Goal: Task Accomplishment & Management: Manage account settings

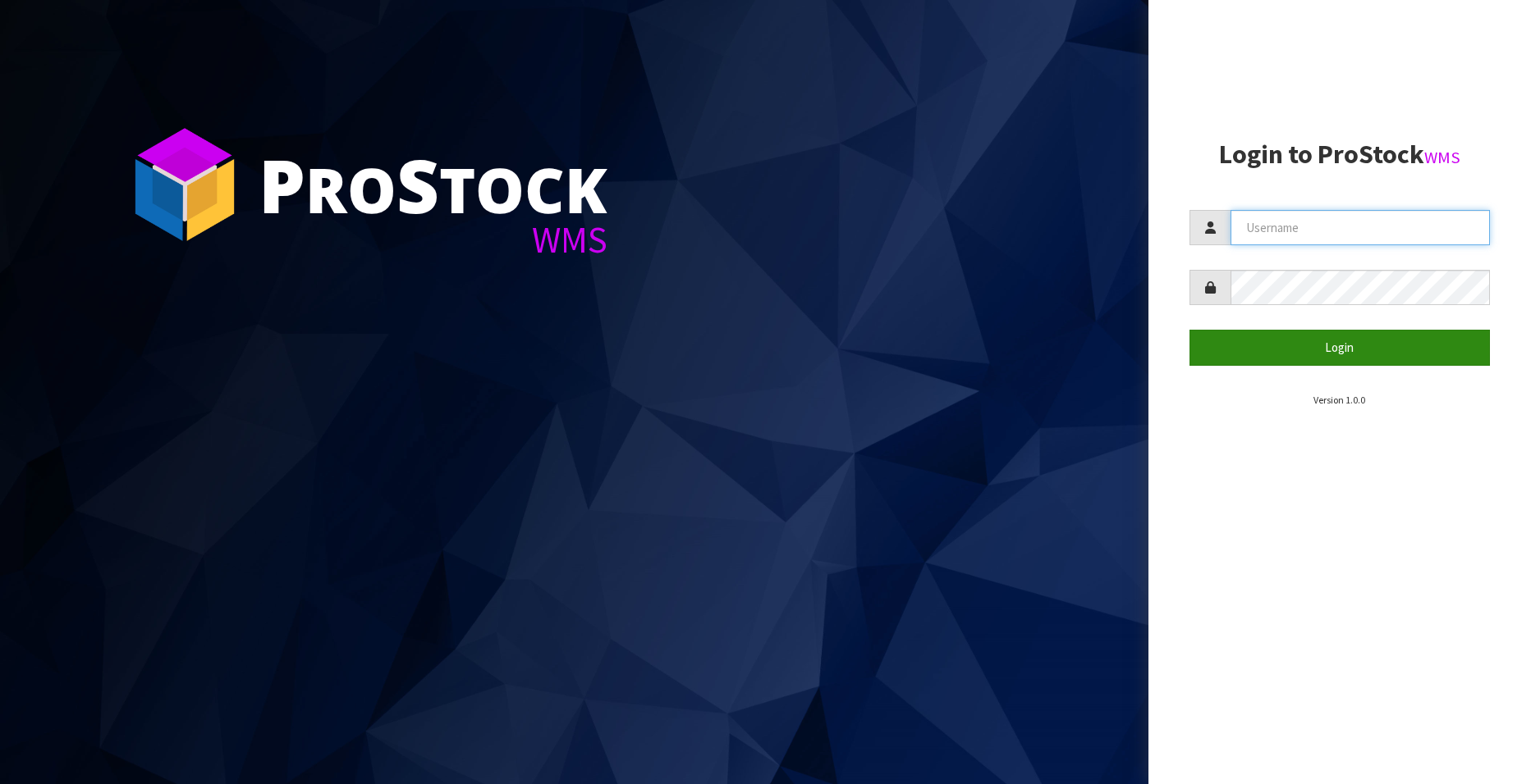
type input "[EMAIL_ADDRESS][DOMAIN_NAME]"
click at [1290, 345] on button "Login" at bounding box center [1339, 347] width 301 height 35
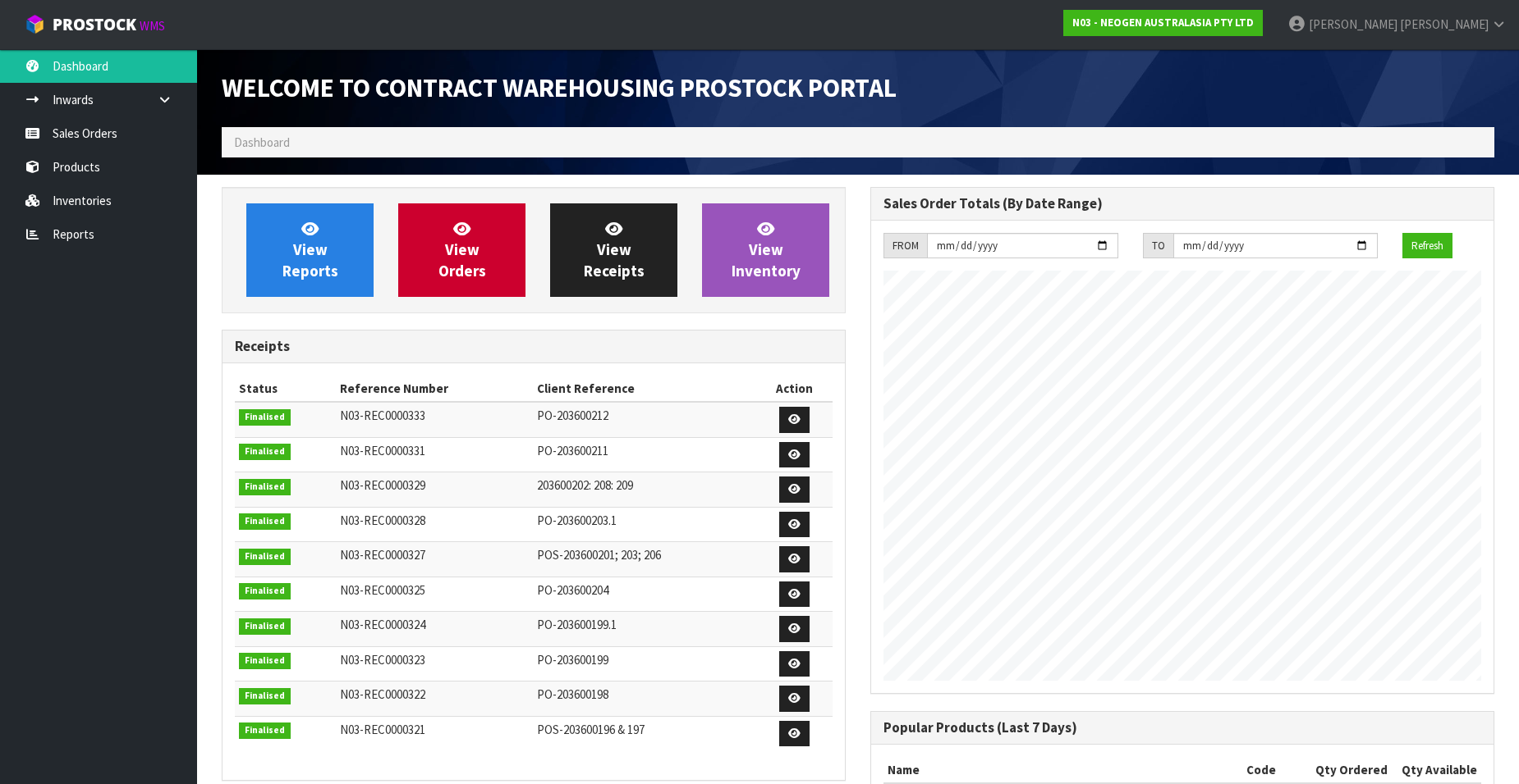
scroll to position [910, 648]
click at [96, 137] on link "Sales Orders" at bounding box center [98, 133] width 197 height 34
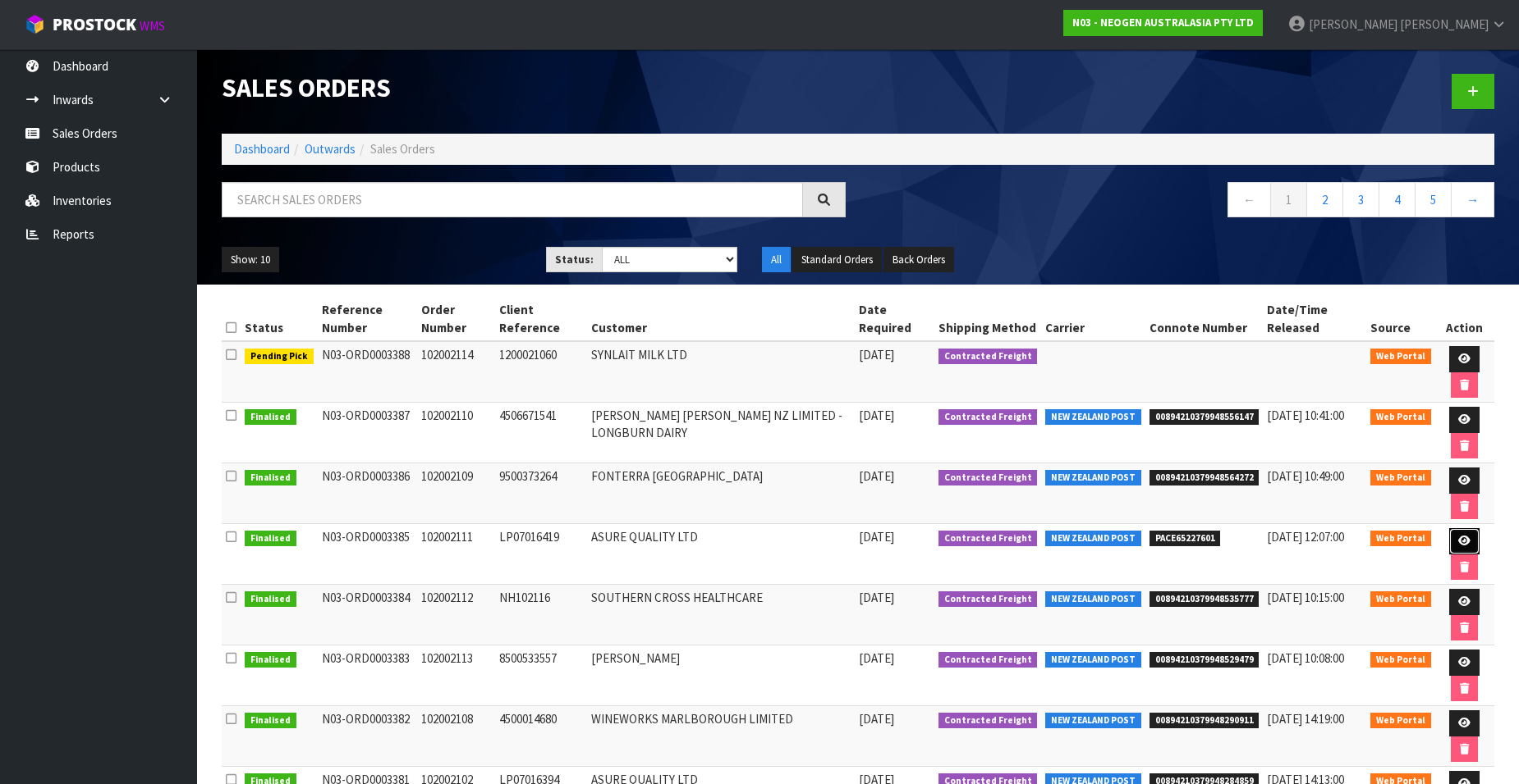
click at [1460, 539] on icon at bounding box center [1464, 540] width 12 height 10
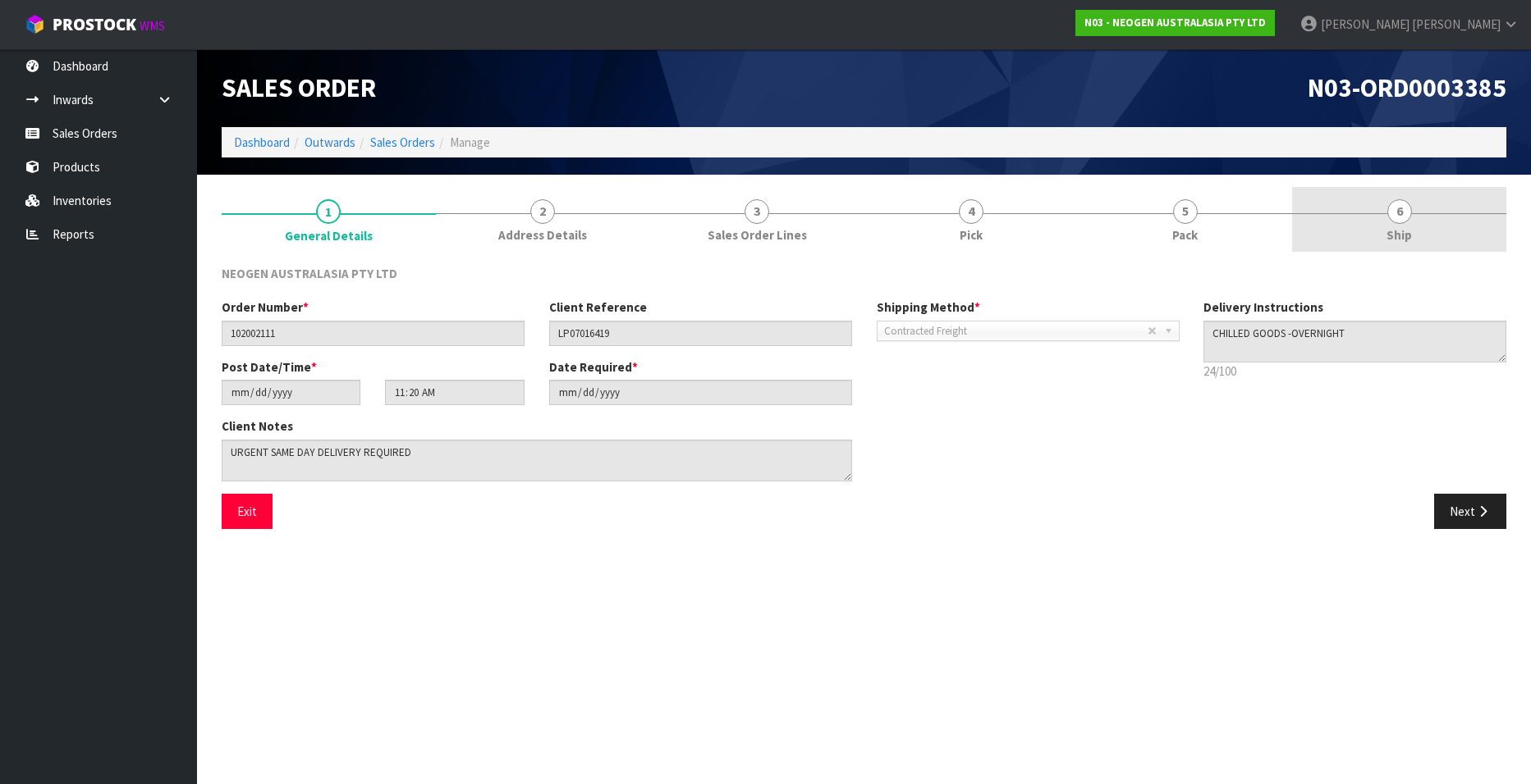
click at [1395, 214] on span "6" at bounding box center [1399, 212] width 25 height 25
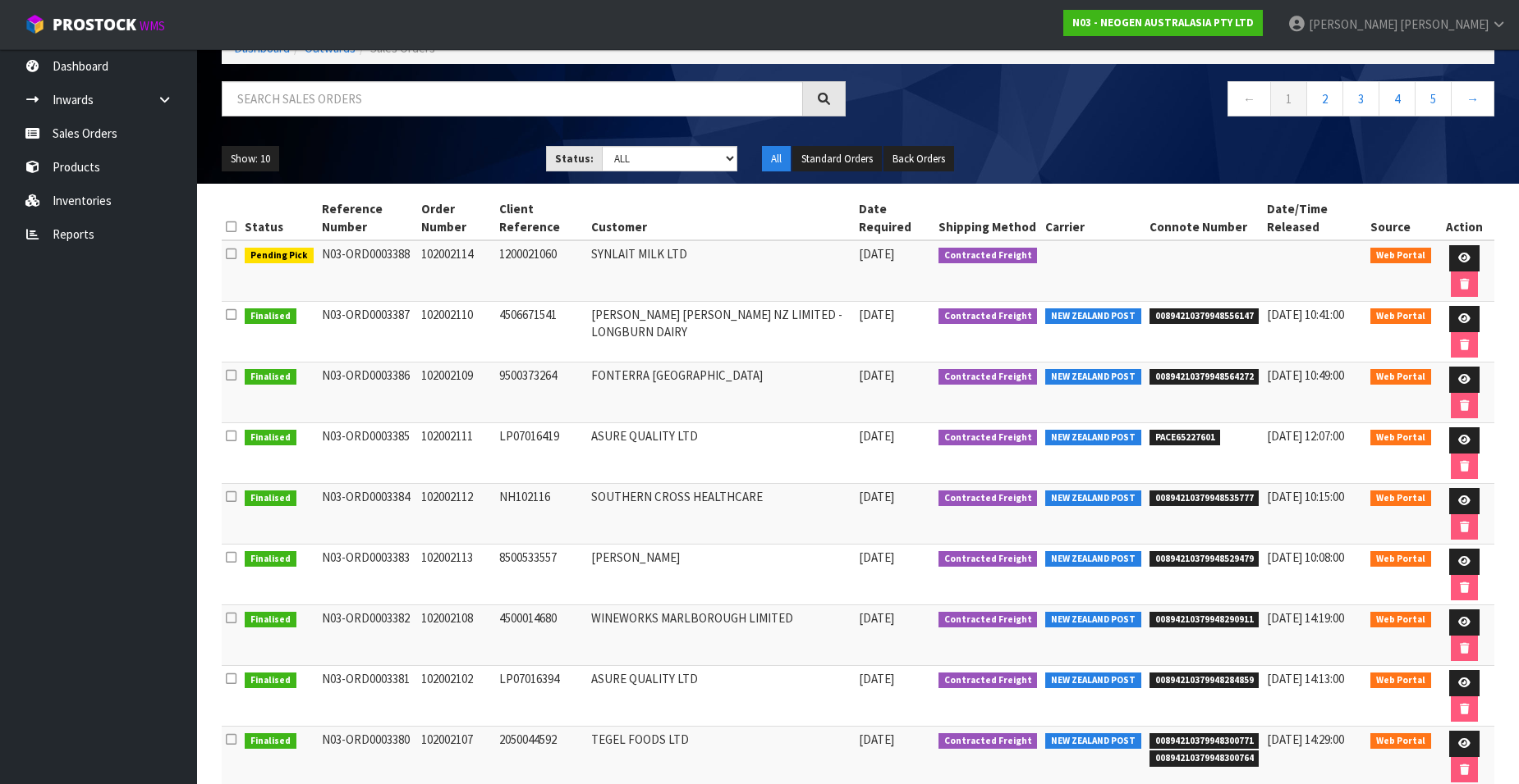
scroll to position [82, 0]
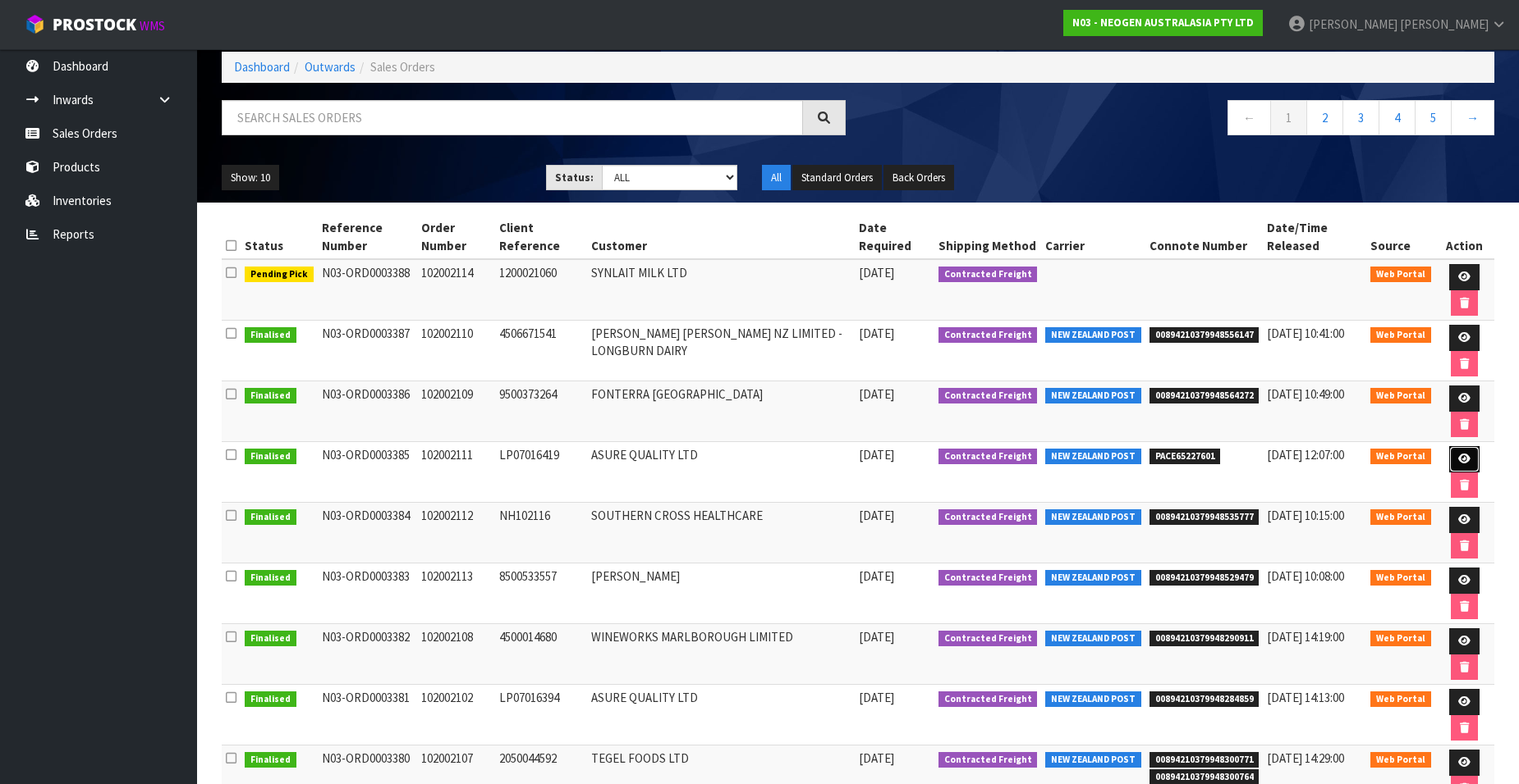
click at [1458, 454] on icon at bounding box center [1464, 459] width 12 height 10
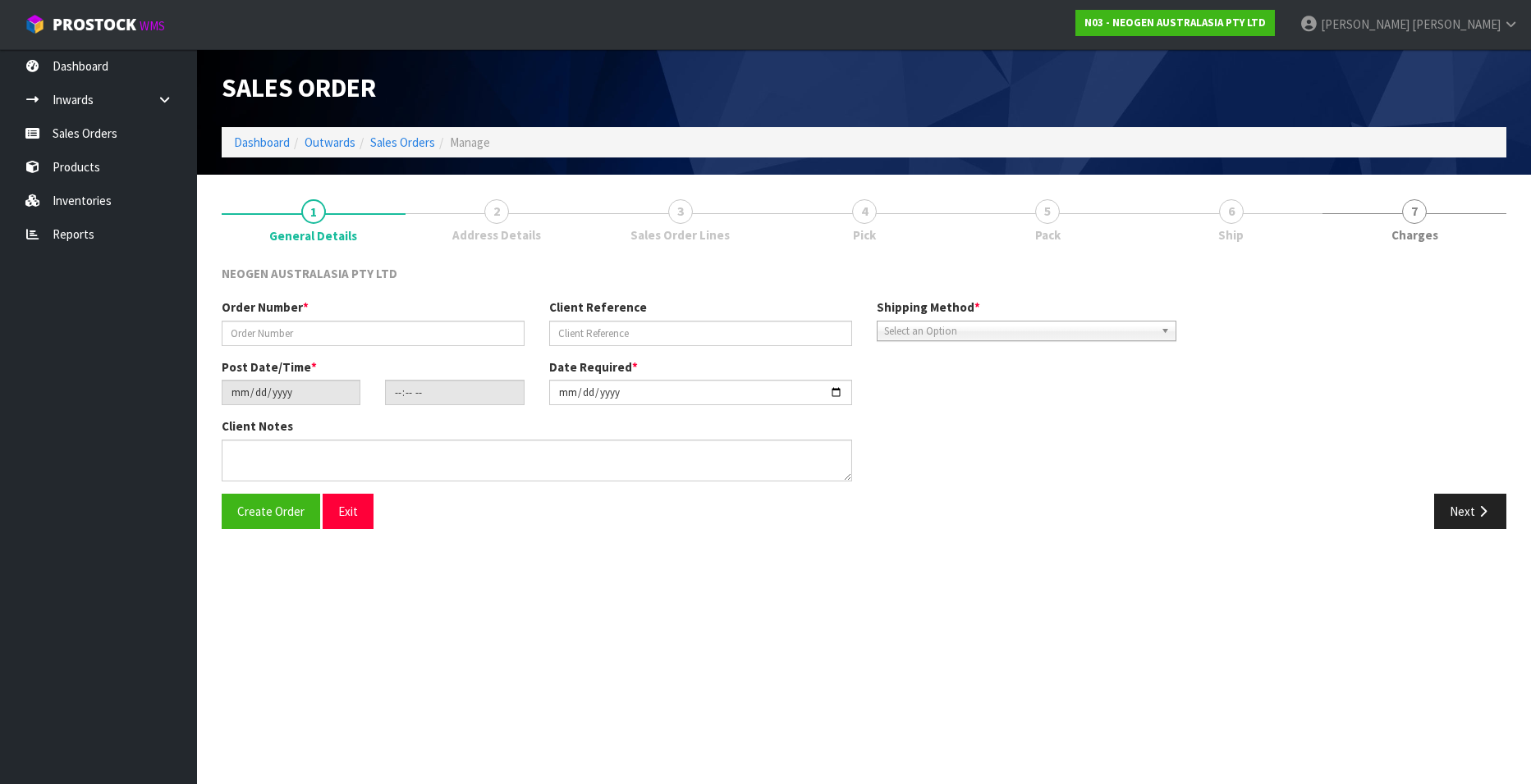
type input "102002111"
type input "LP07016419"
type input "[DATE]"
type input "11:20:00.000"
type input "[DATE]"
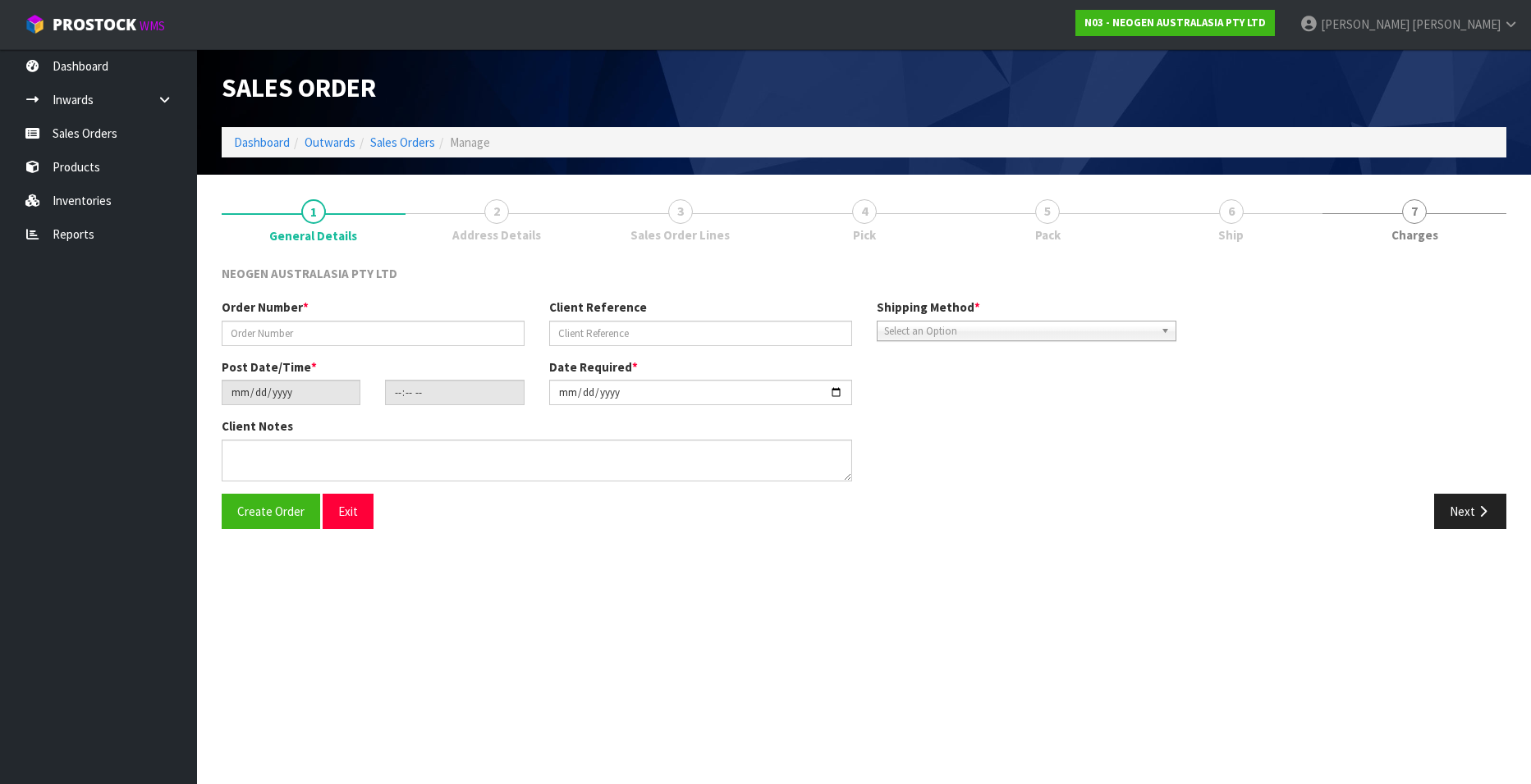
type textarea "URGENT SAME DAY DELIVERY REQUIRED"
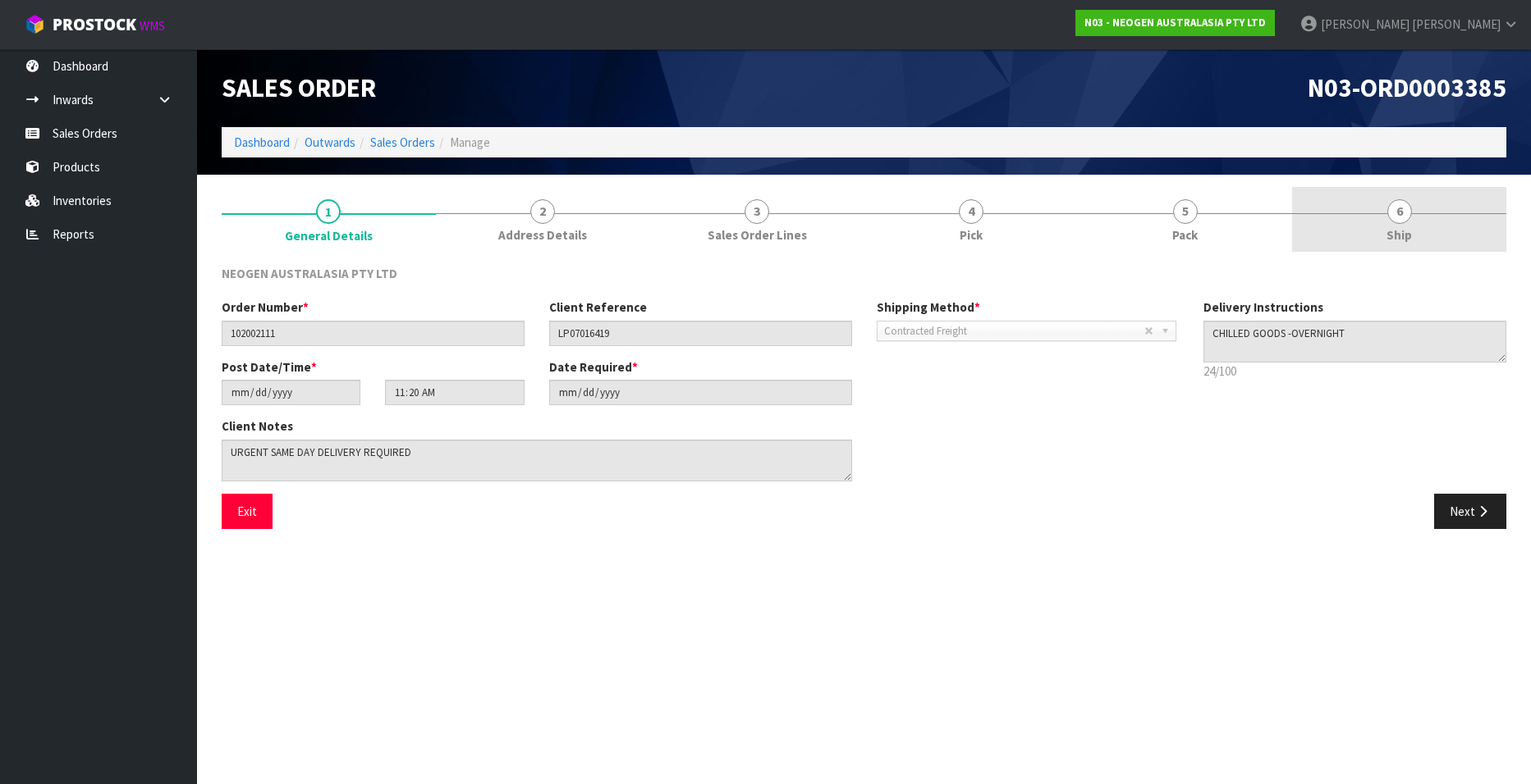
click at [1399, 220] on span "6" at bounding box center [1399, 212] width 25 height 25
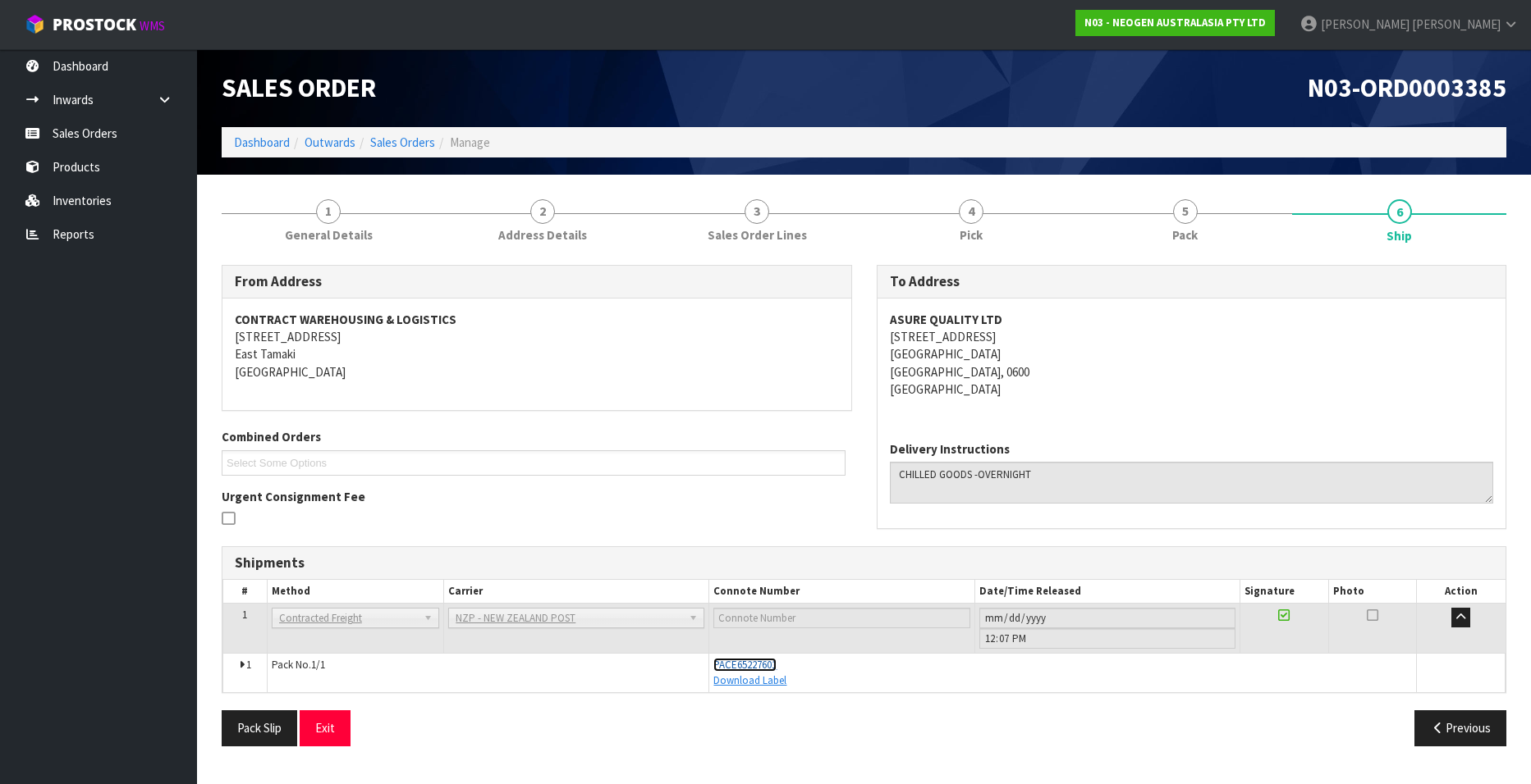
click at [730, 662] on span "PACE65227601" at bounding box center [744, 665] width 63 height 14
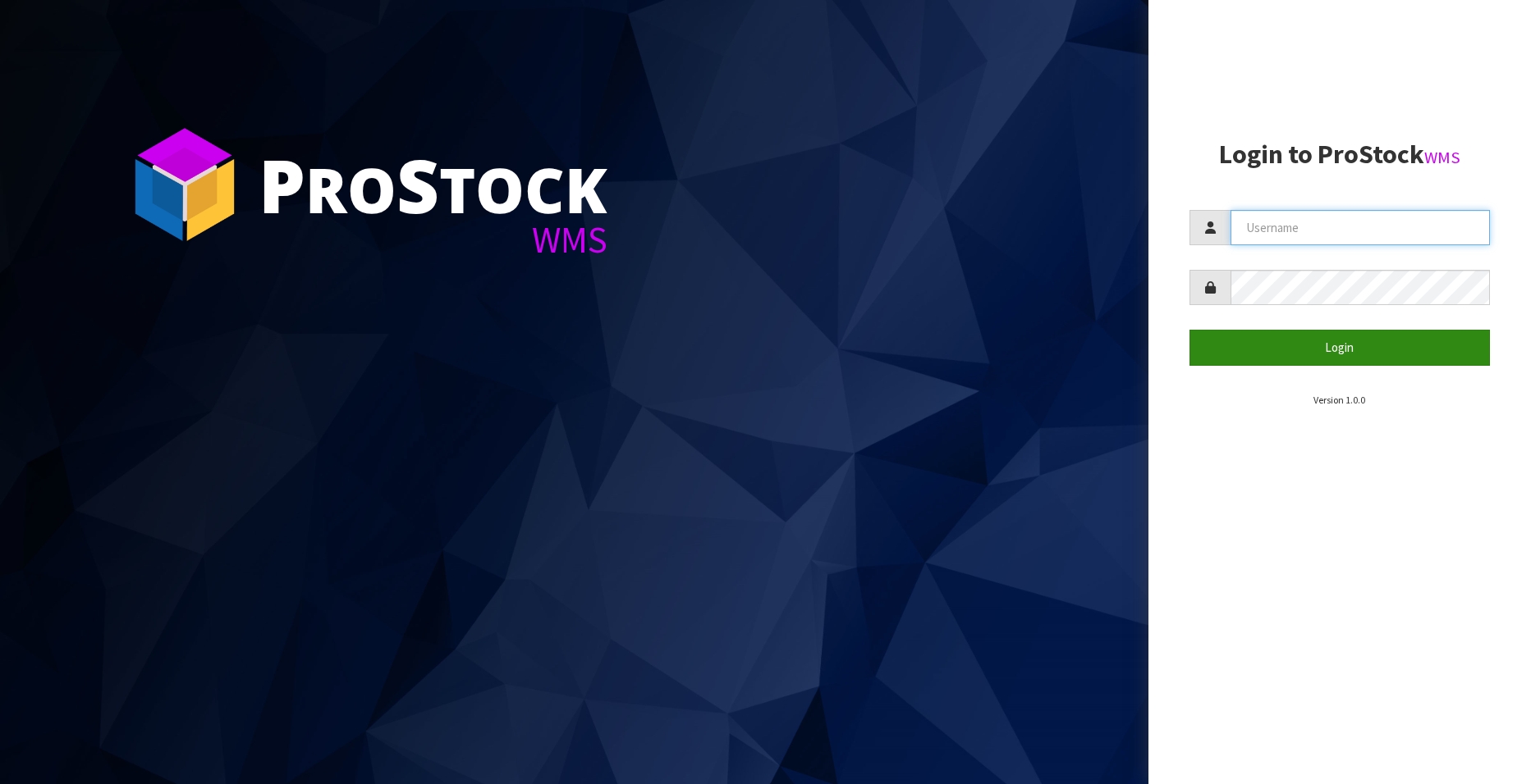
type input "[EMAIL_ADDRESS][DOMAIN_NAME]"
click at [1326, 349] on button "Login" at bounding box center [1339, 347] width 301 height 35
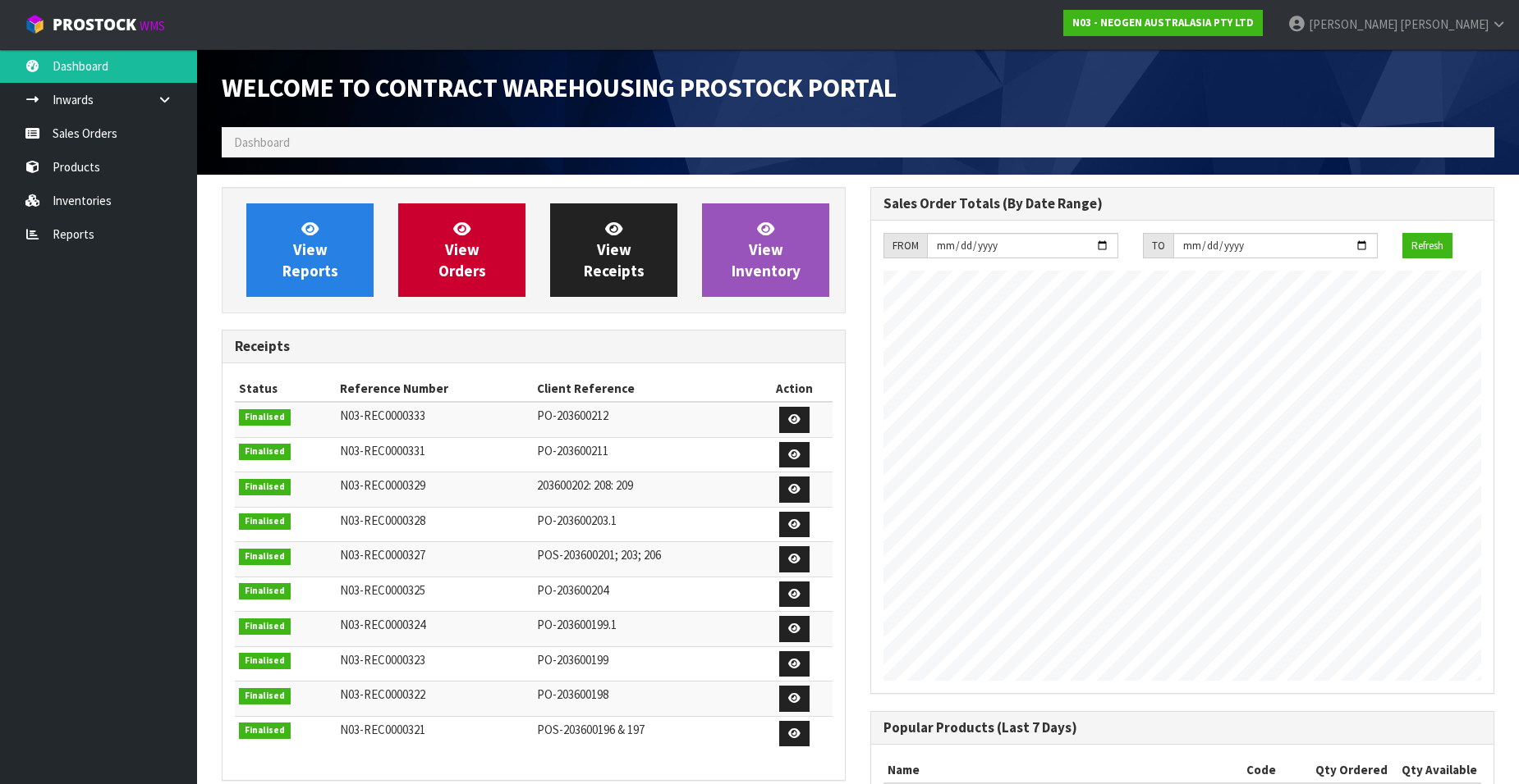
scroll to position [910, 648]
click at [1491, 20] on icon at bounding box center [1498, 24] width 16 height 12
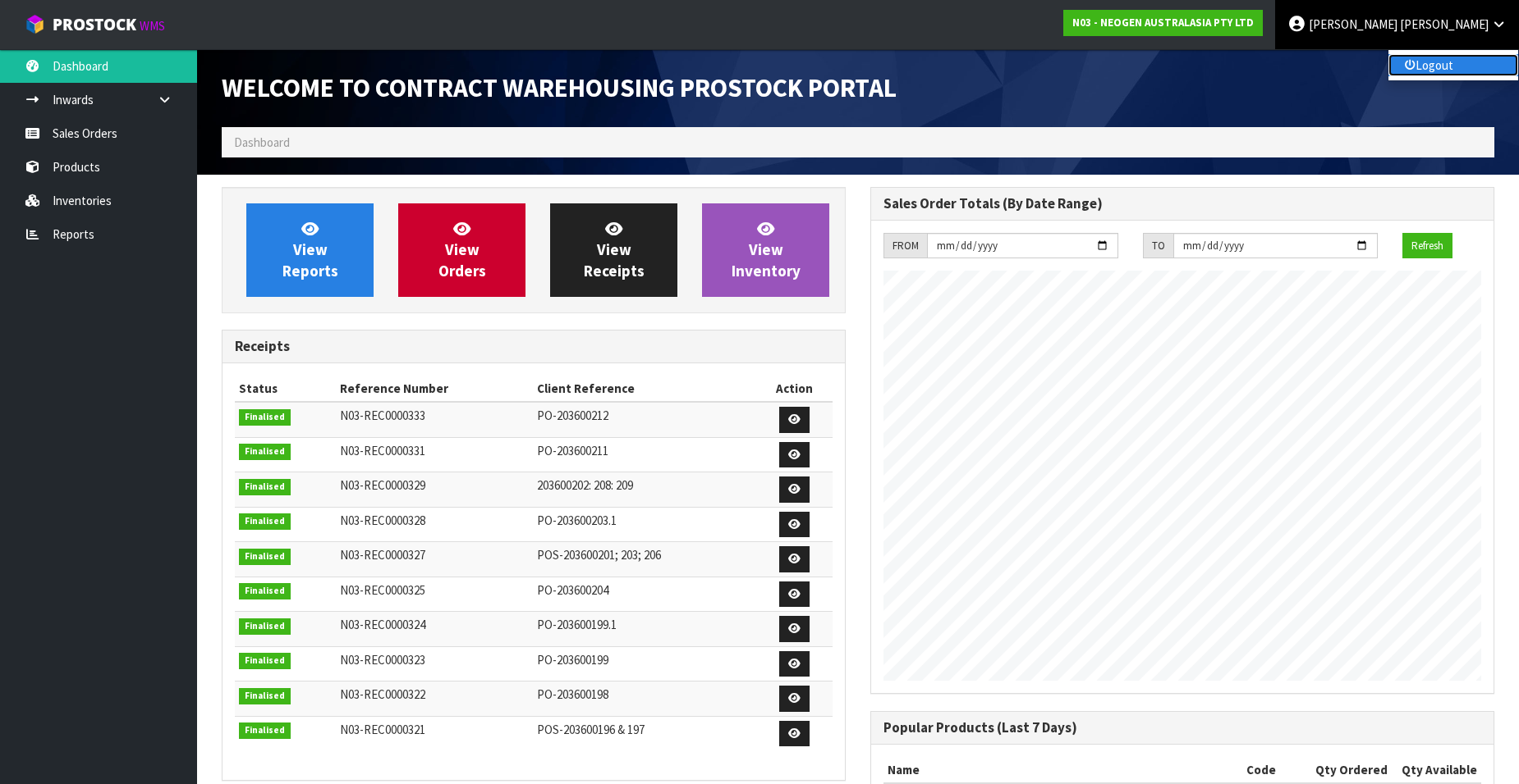
click at [1437, 64] on link "Logout" at bounding box center [1453, 65] width 130 height 22
